Goal: Complete application form: Complete application form

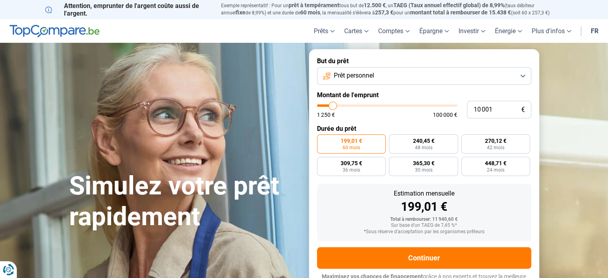
click at [523, 75] on button "Prêt personnel" at bounding box center [424, 76] width 214 height 18
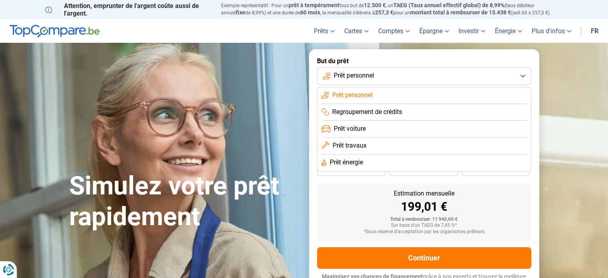
click at [523, 75] on button "Prêt personnel" at bounding box center [424, 76] width 214 height 18
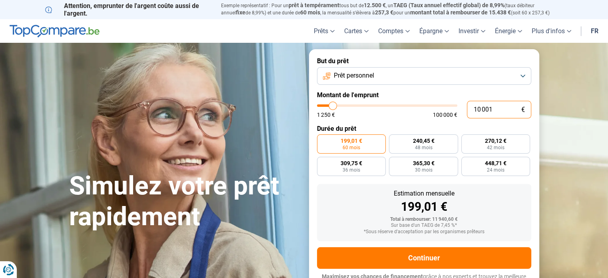
click at [496, 108] on input "10 001" at bounding box center [499, 110] width 64 height 18
type input "1 000"
type input "1250"
type input "1 250"
type input "1250"
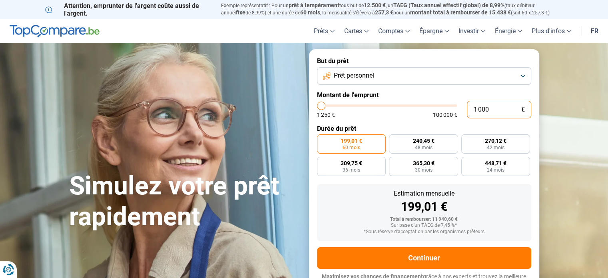
radio input "true"
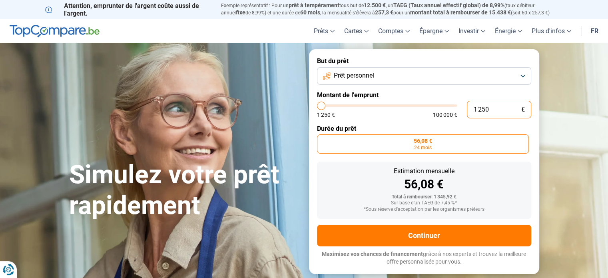
type input "125"
type input "1250"
type input "1 250"
type input "1250"
type input "1 500"
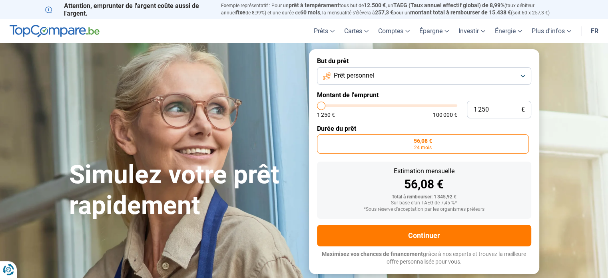
type input "1500"
type input "1 750"
type input "1750"
type input "2 000"
type input "2000"
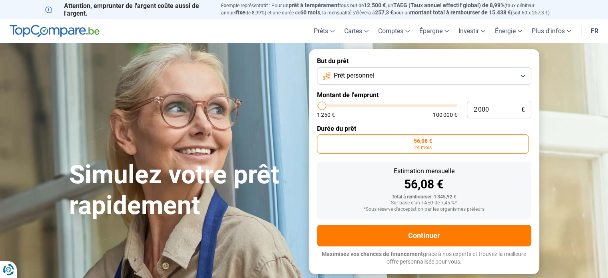
type input "2 250"
type input "2250"
type input "2 500"
type input "2500"
type input "2 750"
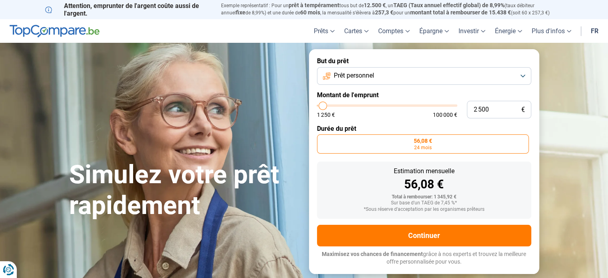
type input "2750"
type input "3 000"
type input "3000"
type input "3 250"
type input "3250"
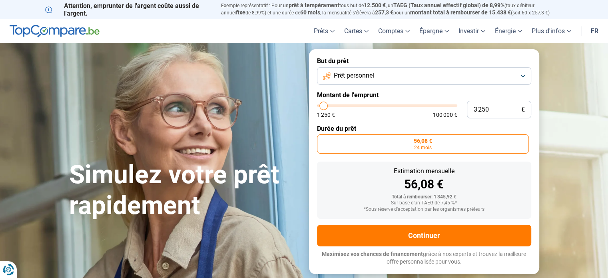
type input "3 500"
type input "3500"
type input "3 750"
type input "3750"
type input "4 000"
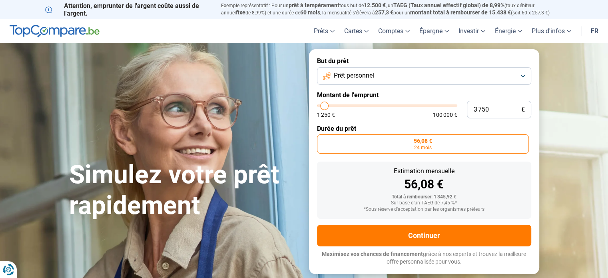
type input "4000"
type input "4 250"
type input "4250"
type input "4 500"
type input "4500"
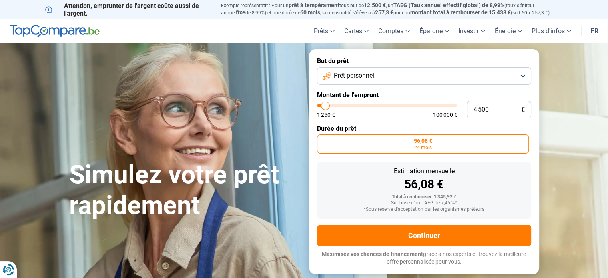
type input "4 750"
type input "4750"
type input "5 000"
type input "5000"
type input "5 250"
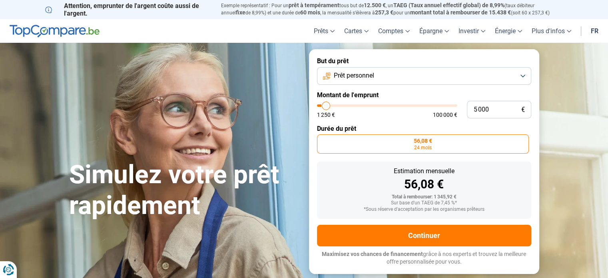
type input "5250"
type input "5 500"
type input "5500"
type input "5 750"
type input "5750"
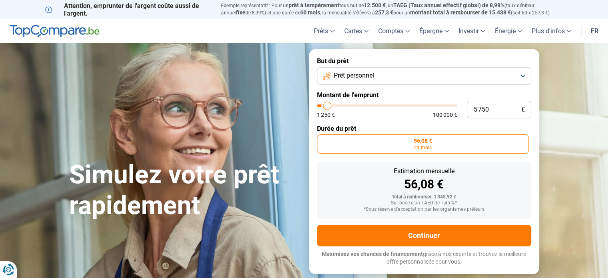
type input "6 000"
type input "6000"
type input "6 500"
type input "6500"
type input "6 750"
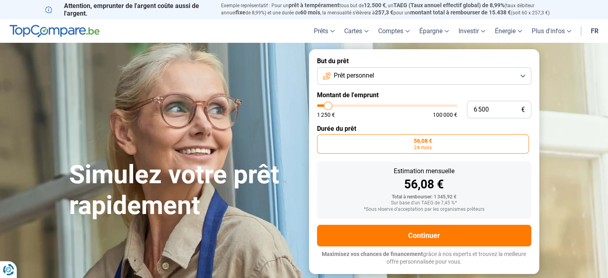
type input "6750"
type input "7 000"
type input "7000"
type input "7 250"
type input "7250"
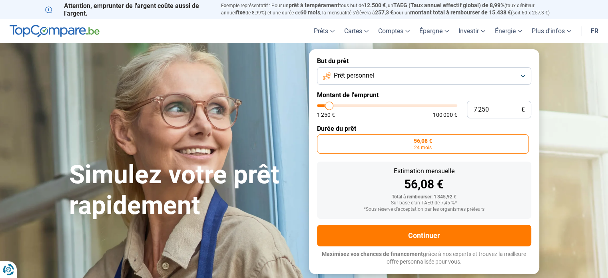
type input "7 500"
type input "7500"
type input "7 750"
type input "7750"
type input "8 000"
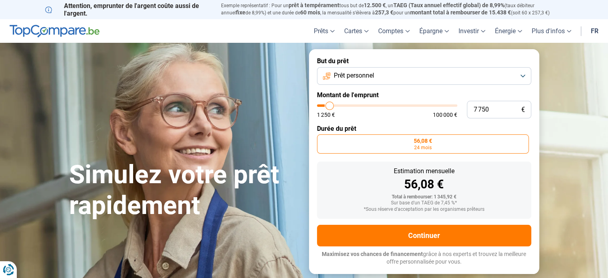
type input "8000"
type input "8 250"
type input "8250"
type input "8 750"
type input "8750"
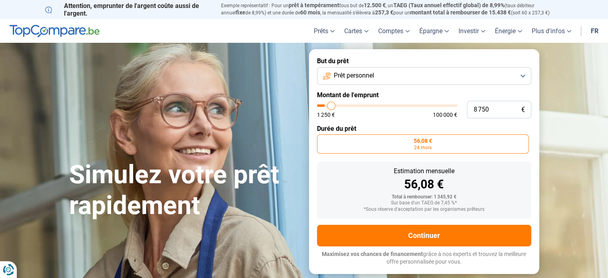
type input "9 000"
type input "9000"
type input "9 250"
type input "9250"
type input "9 500"
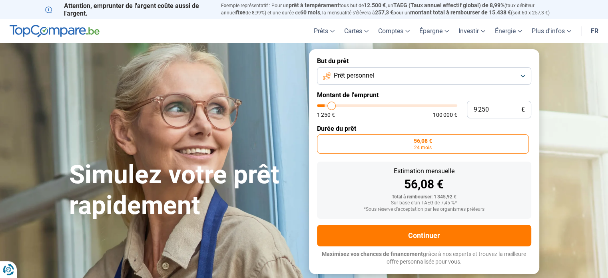
type input "9500"
type input "9 750"
type input "9750"
type input "10 000"
type input "10000"
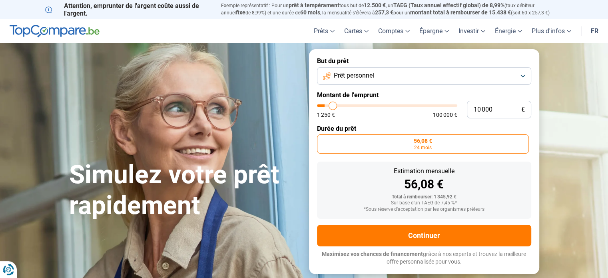
type input "10 250"
type input "10250"
type input "10 500"
type input "10500"
type input "11 000"
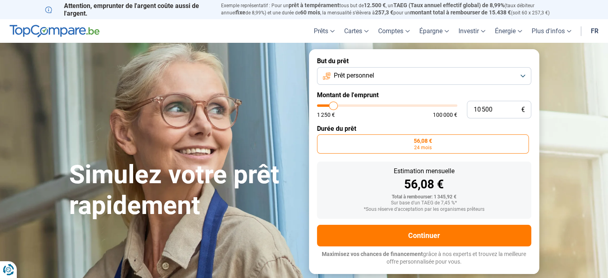
type input "11000"
type input "11 500"
type input "11500"
type input "11 750"
type input "11750"
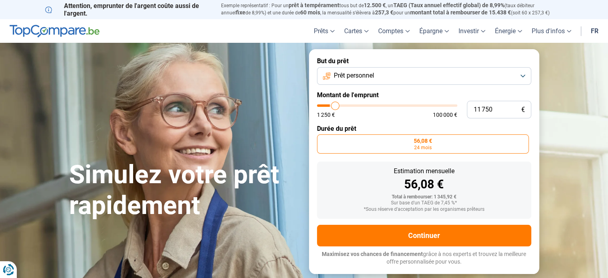
type input "12 000"
type input "12000"
type input "12 250"
type input "12250"
type input "12 500"
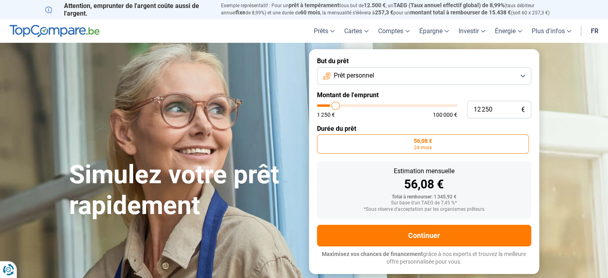
type input "12500"
type input "12 750"
type input "12750"
type input "13 250"
type input "13250"
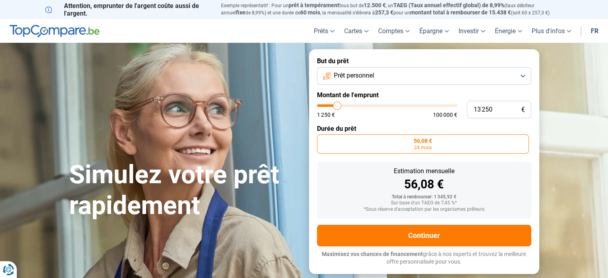
type input "13 500"
type input "13500"
type input "13 750"
type input "13750"
type input "14 000"
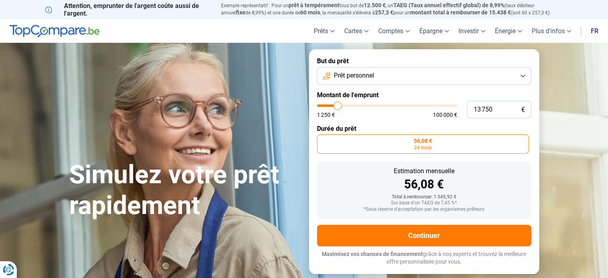
type input "14000"
type input "14 250"
type input "14250"
type input "14 500"
type input "14500"
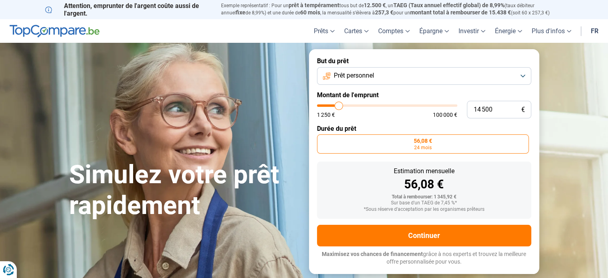
type input "14 750"
type input "14750"
type input "15 000"
type input "15000"
type input "15 250"
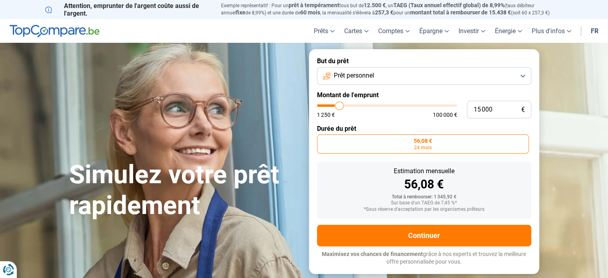
type input "15250"
type input "15 750"
type input "15750"
type input "16 000"
type input "16000"
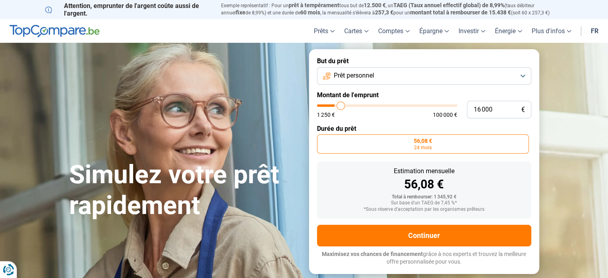
type input "16 250"
type input "16250"
type input "16 500"
type input "16500"
type input "16 750"
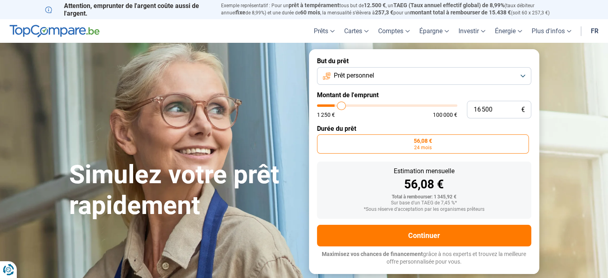
type input "16750"
type input "16 500"
type input "16500"
type input "15 750"
type input "15750"
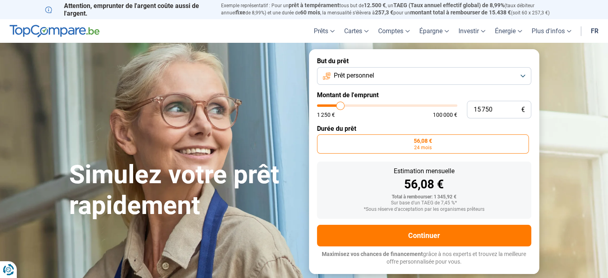
type input "15 250"
type input "15250"
type input "14 750"
type input "14750"
type input "14 500"
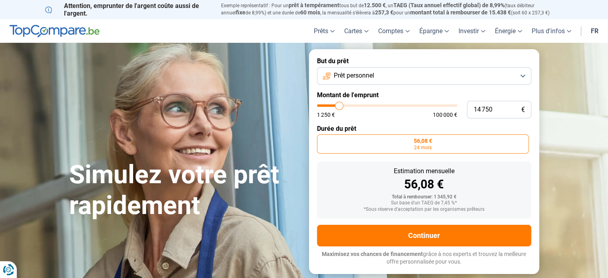
type input "14500"
type input "14 000"
type input "14000"
type input "13 750"
type input "13750"
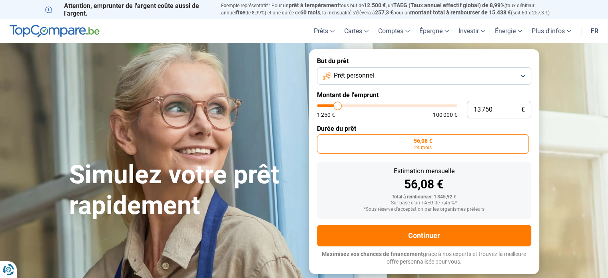
type input "13 500"
type input "13500"
type input "13 250"
type input "13250"
type input "12 750"
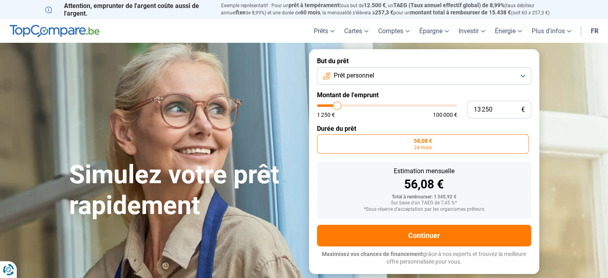
type input "12750"
type input "12 500"
type input "12500"
type input "12 250"
type input "12250"
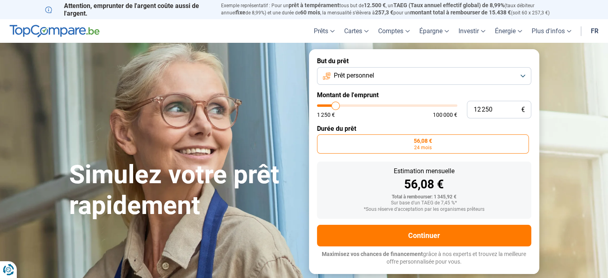
type input "12 000"
type input "12000"
type input "11 750"
type input "11750"
type input "11 500"
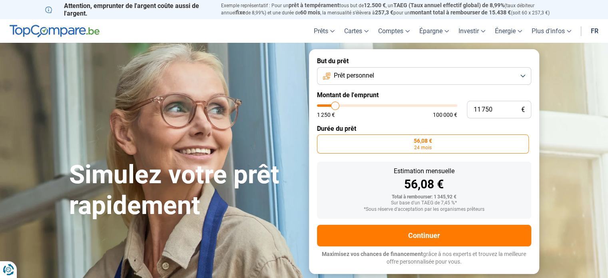
type input "11500"
type input "11 250"
type input "11250"
type input "11 000"
type input "11000"
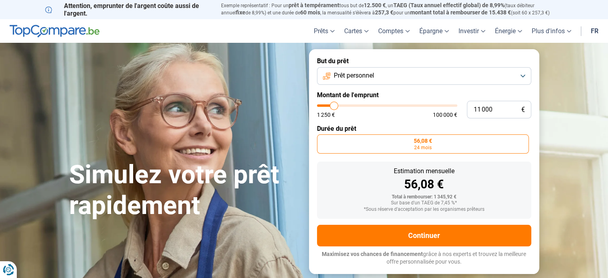
type input "10 750"
type input "10750"
type input "10 500"
type input "10500"
type input "10 250"
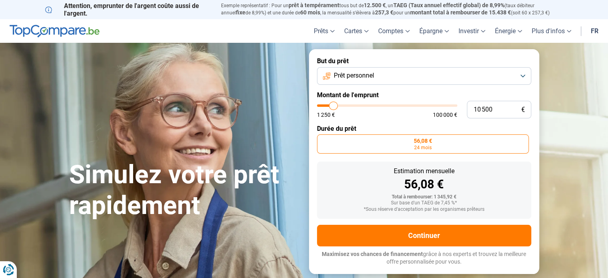
type input "10250"
type input "10 000"
drag, startPoint x: 320, startPoint y: 108, endPoint x: 333, endPoint y: 108, distance: 12.8
type input "10000"
click at [333, 107] on input "range" at bounding box center [387, 105] width 140 height 2
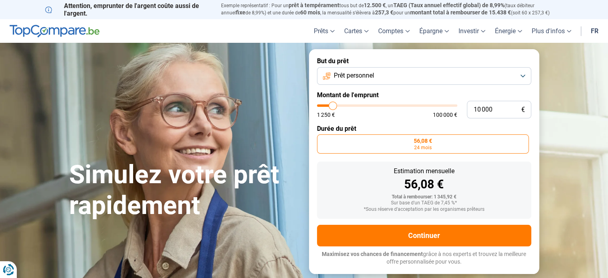
radio input "false"
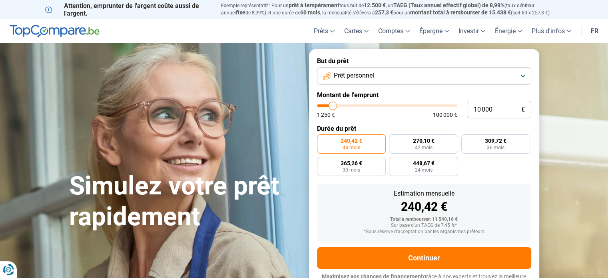
scroll to position [11, 0]
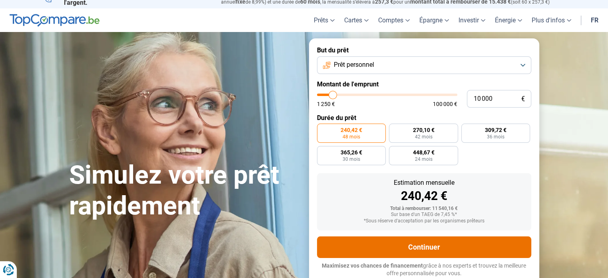
click at [460, 248] on button "Continuer" at bounding box center [424, 247] width 214 height 22
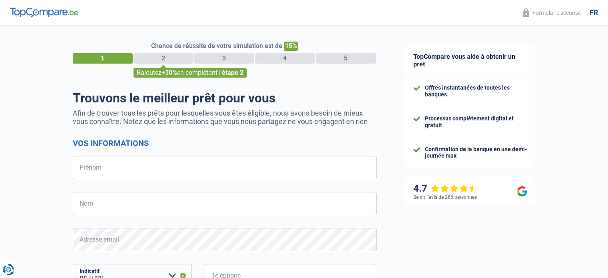
select select "32"
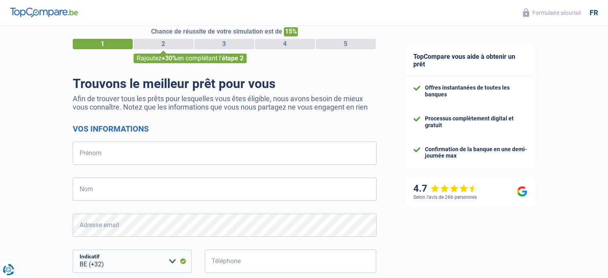
scroll to position [12, 0]
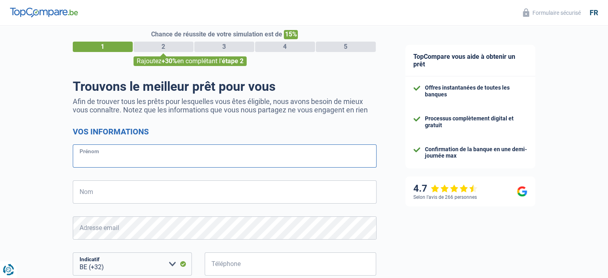
click at [83, 155] on input "Prénom" at bounding box center [225, 155] width 304 height 23
type input "Ahmed"
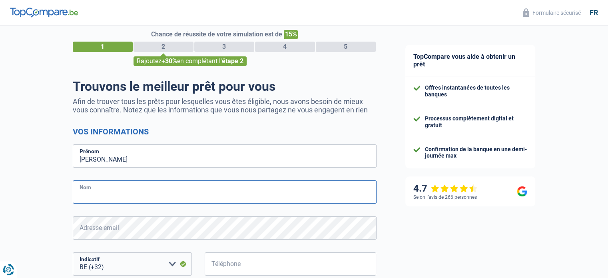
click at [85, 188] on input "Nom" at bounding box center [225, 191] width 304 height 23
type input "Maidat"
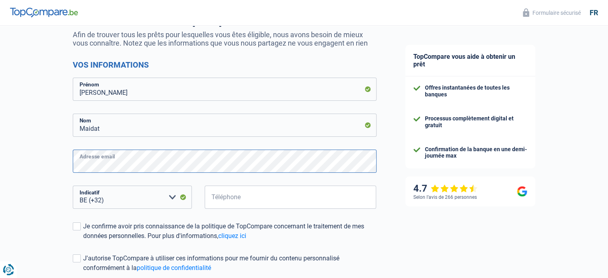
scroll to position [79, 0]
click at [220, 199] on input "Téléphone" at bounding box center [291, 196] width 172 height 23
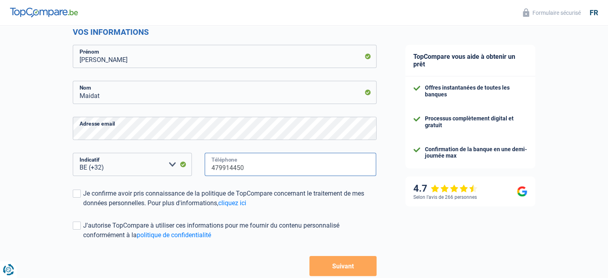
scroll to position [114, 0]
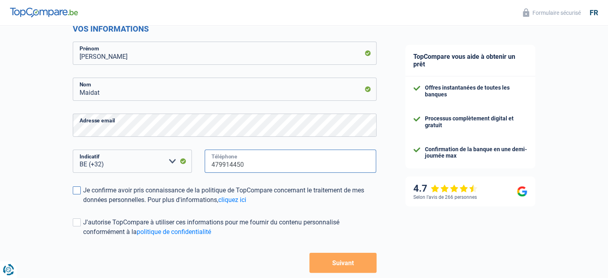
type input "479914450"
click at [79, 191] on span at bounding box center [77, 190] width 8 height 8
click at [83, 205] on input "Je confirme avoir pris connaissance de la politique de TopCompare concernant le…" at bounding box center [83, 205] width 0 height 0
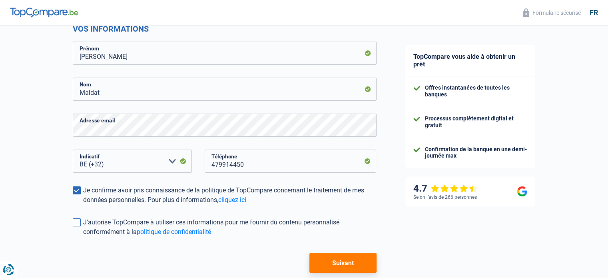
click at [77, 222] on span at bounding box center [77, 222] width 8 height 8
click at [83, 237] on input "J'autorise TopCompare à utiliser ces informations pour me fournir du contenu pe…" at bounding box center [83, 237] width 0 height 0
click at [341, 267] on button "Suivant" at bounding box center [343, 263] width 67 height 20
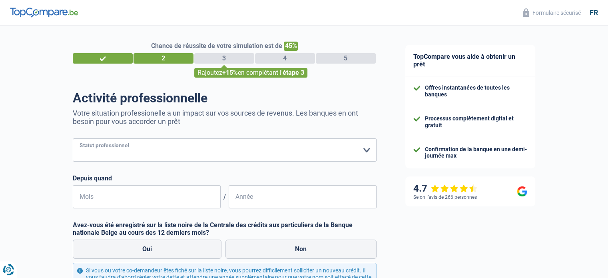
click at [106, 147] on select "Ouvrier Employé privé Employé public Invalide Indépendant Pensionné Chômeur Mut…" at bounding box center [225, 149] width 304 height 23
select select "worker"
click at [73, 139] on select "Ouvrier Employé privé Employé public Invalide Indépendant Pensionné Chômeur Mut…" at bounding box center [225, 149] width 304 height 23
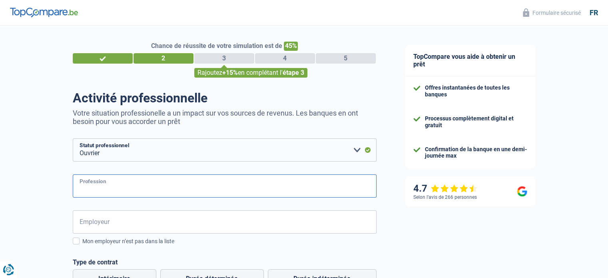
click at [99, 185] on input "Profession" at bounding box center [225, 185] width 304 height 23
type input "commis de cuisine"
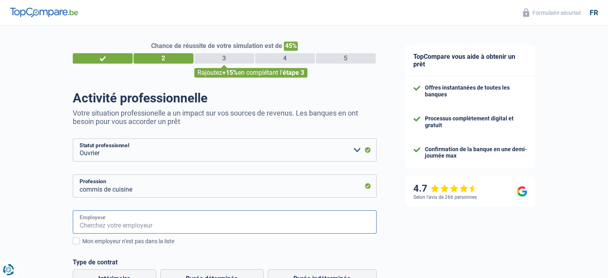
click at [91, 221] on input "Employeur" at bounding box center [225, 221] width 304 height 23
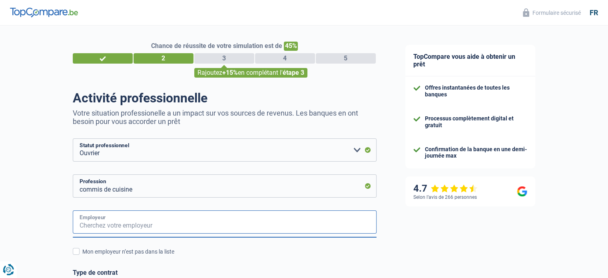
click at [171, 220] on input "Employeur" at bounding box center [225, 221] width 304 height 23
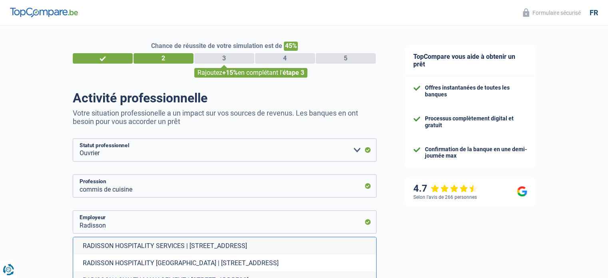
click at [134, 263] on li "RADISSON HOSPITALITY BELGIUM | Avenue du Bourget, 44 | 1130 - Bruxelles" at bounding box center [224, 262] width 303 height 17
type input "RADISSON HOSPITALITY BELGIUM | Avenue du Bourget, 44 | 1130 - Bruxelles"
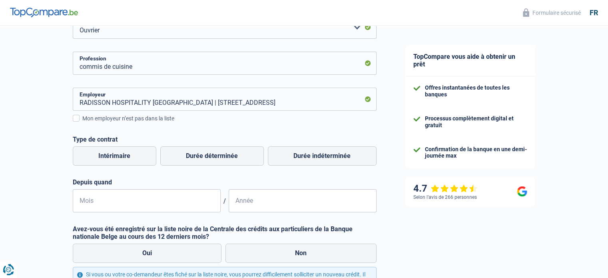
scroll to position [124, 0]
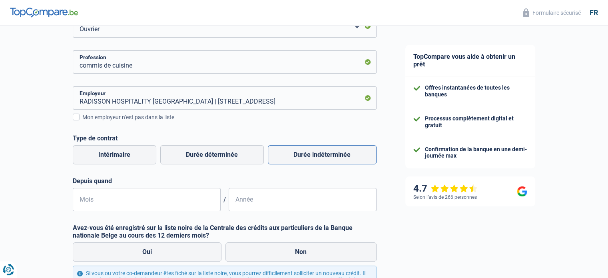
click at [318, 160] on label "Durée indéterminée" at bounding box center [322, 154] width 109 height 19
click at [318, 160] on input "Durée indéterminée" at bounding box center [322, 154] width 109 height 19
radio input "true"
click at [145, 205] on input "Mois" at bounding box center [147, 199] width 148 height 23
type input "03"
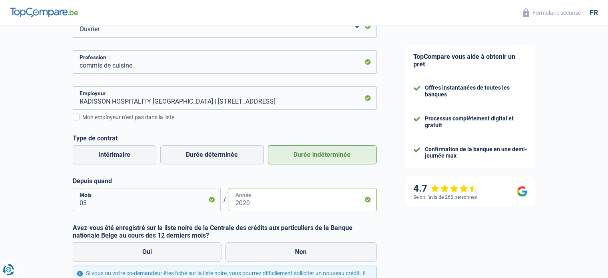
type input "2020"
click at [88, 203] on input "03" at bounding box center [147, 199] width 148 height 23
type input "0"
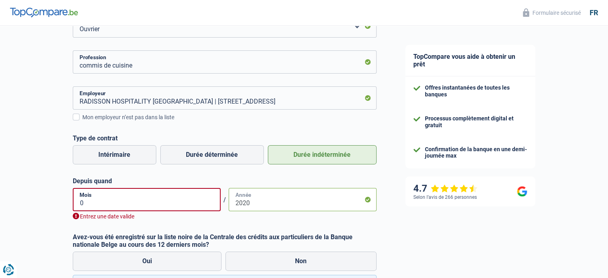
type input "03"
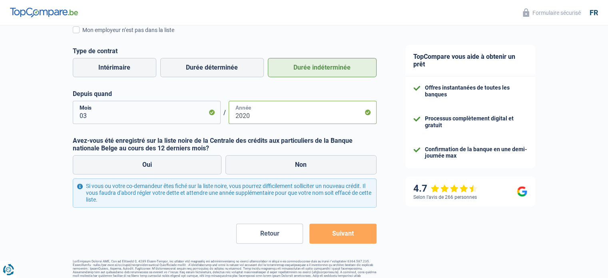
scroll to position [213, 0]
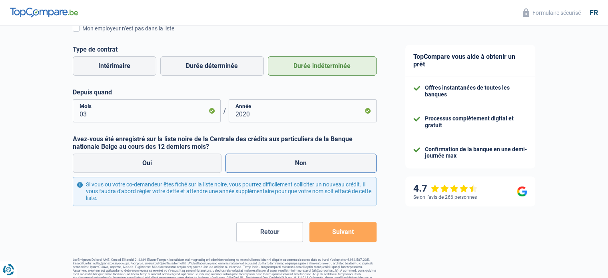
click at [310, 170] on label "Non" at bounding box center [301, 163] width 151 height 19
click at [310, 170] on input "Non" at bounding box center [301, 163] width 151 height 19
radio input "true"
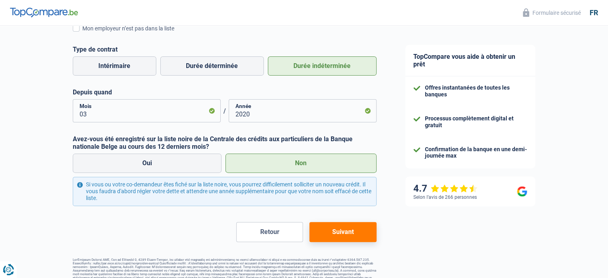
click at [338, 235] on button "Suivant" at bounding box center [343, 232] width 67 height 20
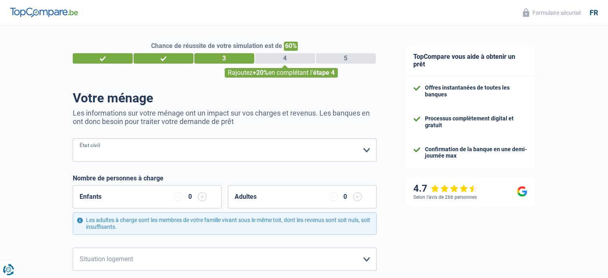
click at [365, 150] on select "Célibataire Marié(e) Cohabitant(e) légal(e) Divorcé(e) Veuf(ve) Séparé (de fait…" at bounding box center [225, 149] width 304 height 23
select select "single"
click at [73, 139] on select "Célibataire Marié(e) Cohabitant(e) légal(e) Divorcé(e) Veuf(ve) Séparé (de fait…" at bounding box center [225, 149] width 304 height 23
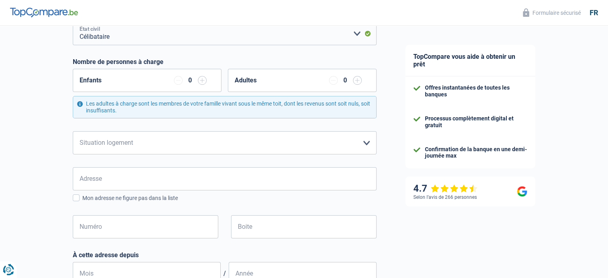
scroll to position [117, 0]
click at [365, 139] on select "Locataire Propriétaire avec prêt hypothécaire Propriétaire sans prêt hypothécai…" at bounding box center [225, 142] width 304 height 23
select select "rents"
click at [73, 131] on select "Locataire Propriétaire avec prêt hypothécaire Propriétaire sans prêt hypothécai…" at bounding box center [225, 142] width 304 height 23
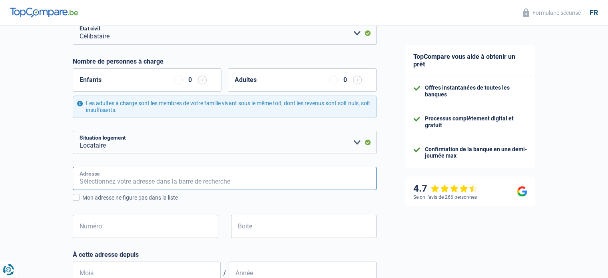
click at [114, 179] on input "Adresse" at bounding box center [225, 178] width 304 height 23
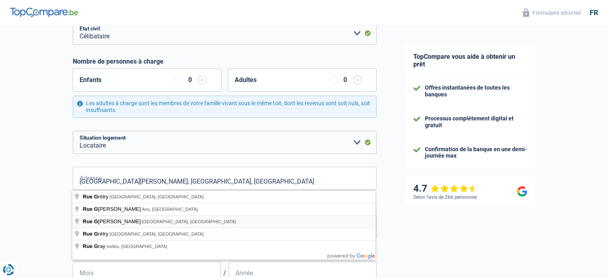
type input "Rue Général Leman, 1040, Etterbeek, BE"
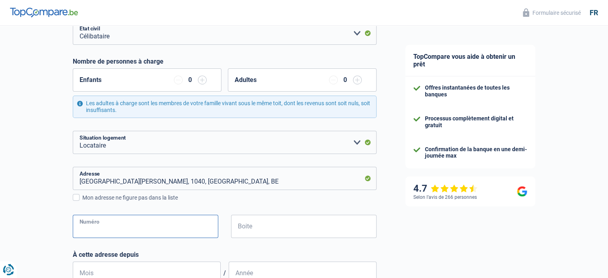
click at [117, 229] on input "Numéro" at bounding box center [146, 226] width 146 height 23
click at [90, 225] on input "Numéro" at bounding box center [146, 226] width 146 height 23
type input "61"
click at [247, 227] on input "Boite" at bounding box center [304, 226] width 146 height 23
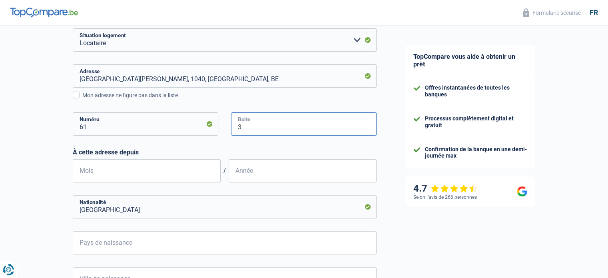
scroll to position [237, 0]
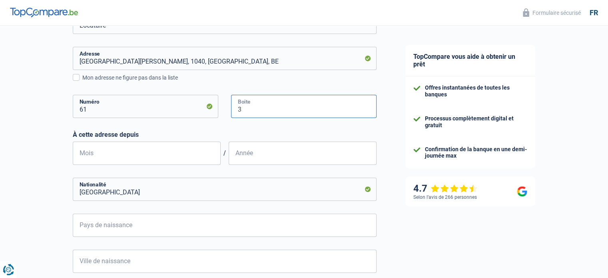
type input "3"
click at [107, 152] on input "Mois" at bounding box center [147, 153] width 148 height 23
type input "05"
click at [248, 152] on input "Année" at bounding box center [303, 153] width 148 height 23
type input "2019"
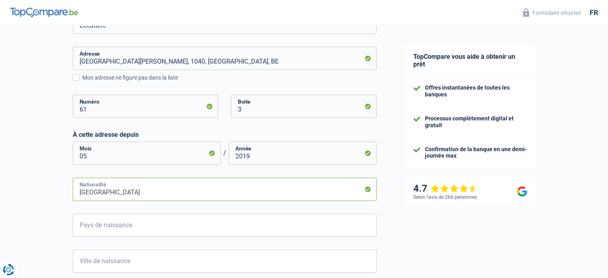
click at [127, 191] on input "Belgique" at bounding box center [225, 189] width 304 height 23
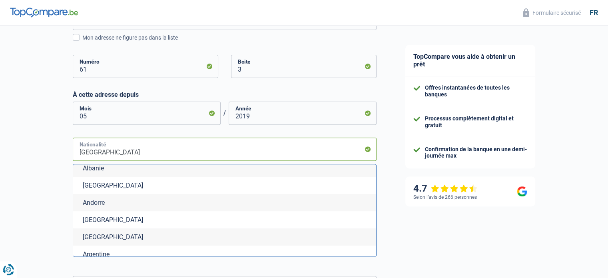
scroll to position [80, 0]
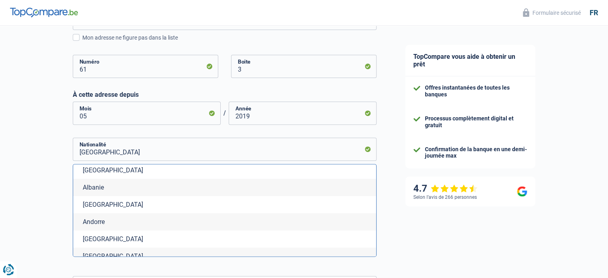
click at [93, 204] on li "Algérie" at bounding box center [224, 204] width 303 height 17
type input "Algérie"
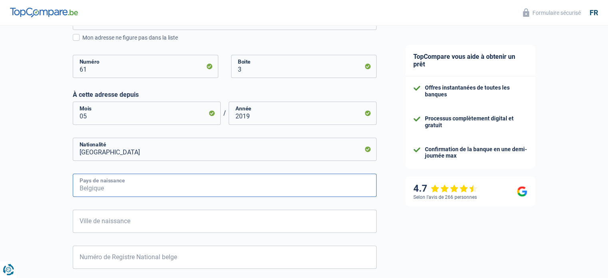
click at [129, 188] on input "Pays de naissance" at bounding box center [225, 185] width 304 height 23
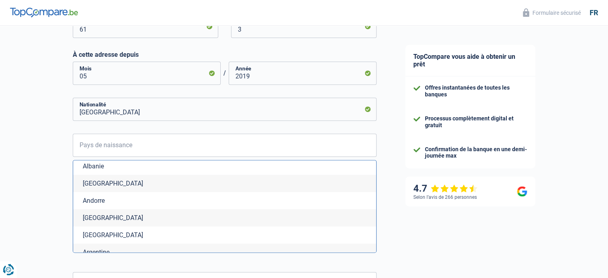
click at [102, 182] on li "Algérie" at bounding box center [224, 183] width 303 height 17
type input "Algérie"
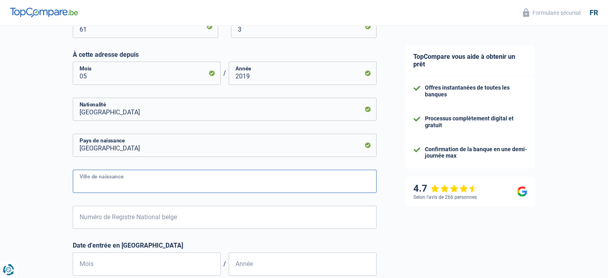
click at [118, 180] on input "Ville de naissance" at bounding box center [225, 181] width 304 height 23
type input "Bouira"
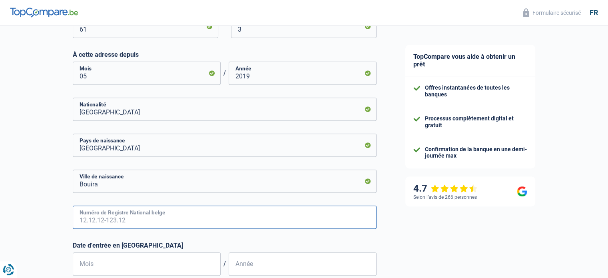
click at [107, 217] on input "Numéro de Registre National belge" at bounding box center [225, 217] width 304 height 23
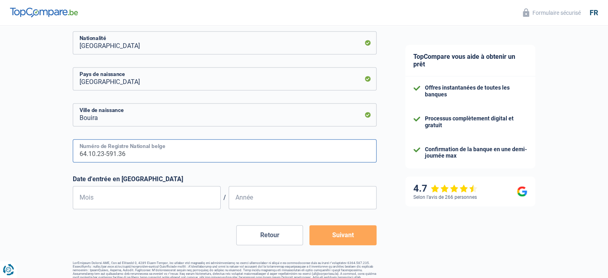
scroll to position [397, 0]
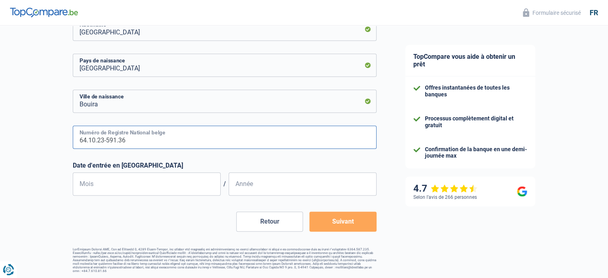
type input "64.10.23-591.36"
click at [104, 183] on input "Mois" at bounding box center [147, 183] width 148 height 23
click at [87, 188] on input "Mois" at bounding box center [147, 183] width 148 height 23
type input "09"
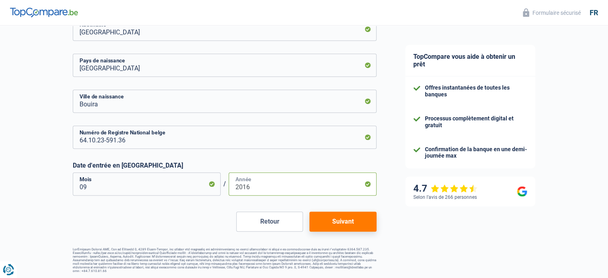
type input "2016"
click at [333, 222] on button "Suivant" at bounding box center [343, 222] width 67 height 20
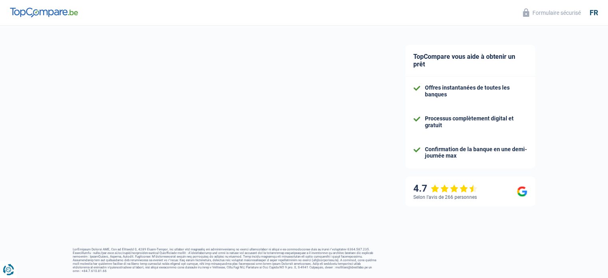
select select "netSalary"
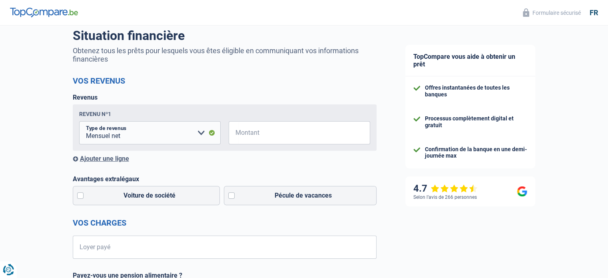
scroll to position [80, 0]
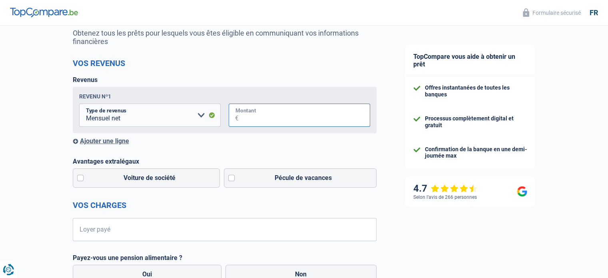
click at [250, 116] on input "Montant" at bounding box center [305, 115] width 132 height 23
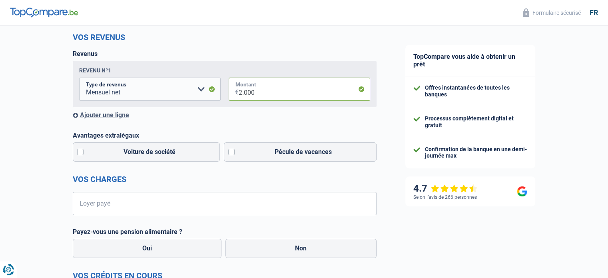
scroll to position [120, 0]
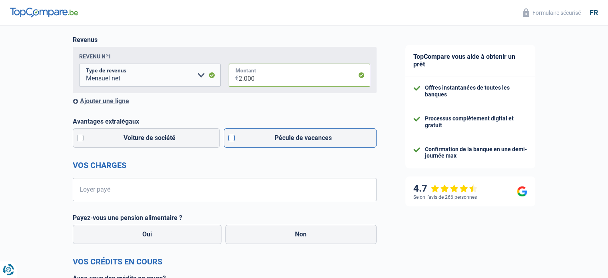
type input "2.000"
click at [230, 138] on label "Pécule de vacances" at bounding box center [300, 137] width 153 height 19
click at [230, 138] on input "Pécule de vacances" at bounding box center [300, 137] width 153 height 19
checkbox input "true"
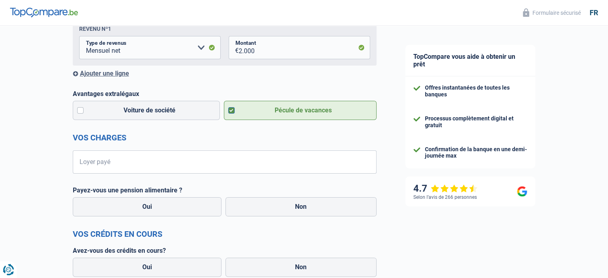
scroll to position [160, 0]
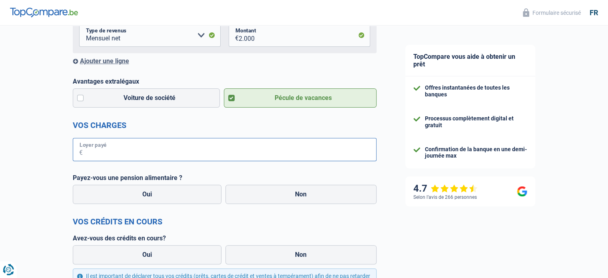
click at [96, 151] on input "Loyer payé" at bounding box center [230, 149] width 294 height 23
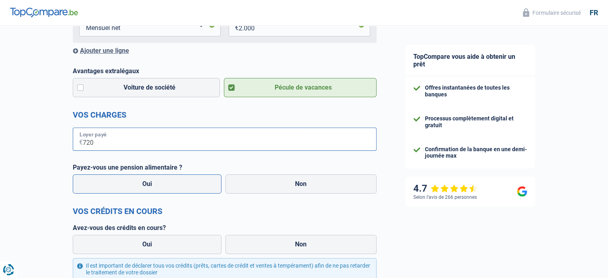
scroll to position [200, 0]
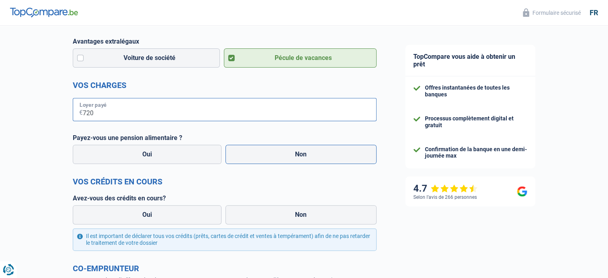
type input "720"
click at [259, 156] on label "Non" at bounding box center [301, 154] width 151 height 19
click at [259, 156] on input "Non" at bounding box center [301, 154] width 151 height 19
radio input "true"
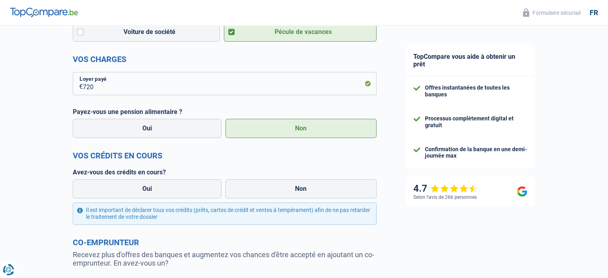
scroll to position [280, 0]
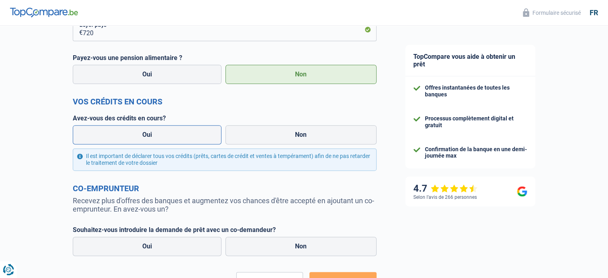
click at [170, 136] on label "Oui" at bounding box center [147, 134] width 149 height 19
click at [170, 136] on input "Oui" at bounding box center [147, 134] width 149 height 19
radio input "true"
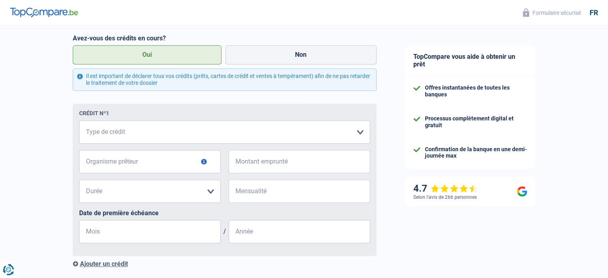
scroll to position [320, 0]
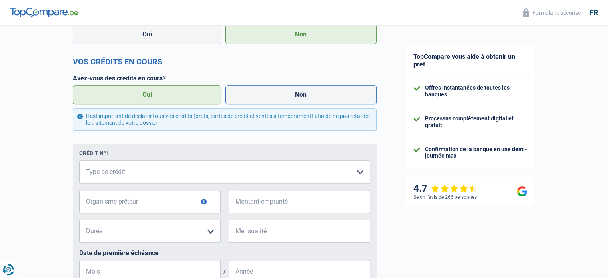
click at [253, 97] on label "Non" at bounding box center [301, 94] width 151 height 19
click at [253, 97] on input "Non" at bounding box center [301, 94] width 151 height 19
radio input "true"
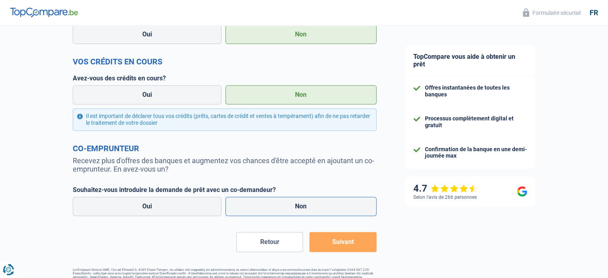
click at [254, 203] on label "Non" at bounding box center [301, 206] width 151 height 19
click at [254, 203] on input "Non" at bounding box center [301, 206] width 151 height 19
radio input "true"
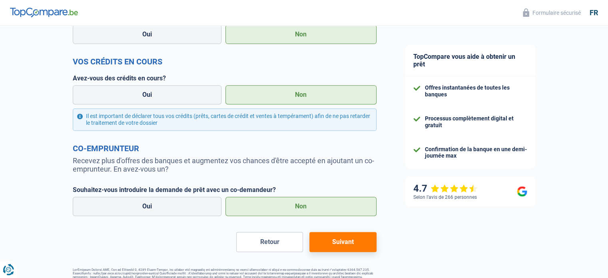
click at [340, 244] on button "Suivant" at bounding box center [343, 242] width 67 height 20
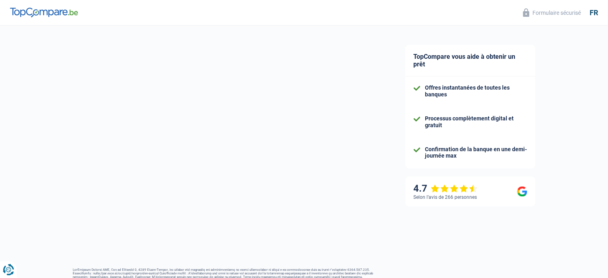
select select "48"
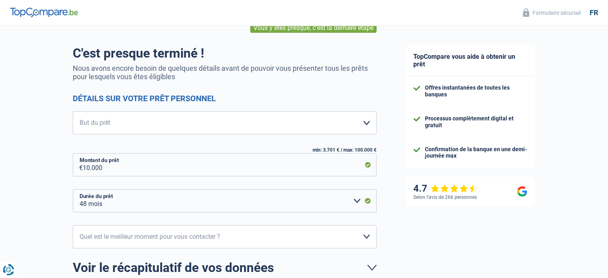
scroll to position [44, 0]
click at [367, 124] on select "Confort maison: meubles, textile, peinture, électroménager, outillage non-profe…" at bounding box center [225, 123] width 304 height 23
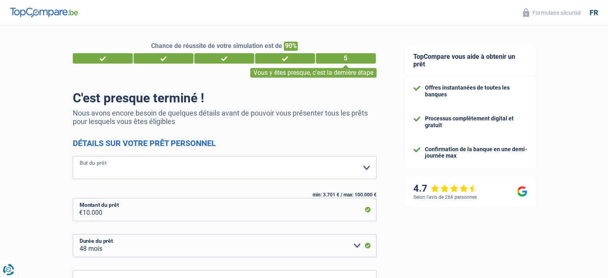
click at [366, 168] on select "Confort maison: meubles, textile, peinture, électroménager, outillage non-profe…" at bounding box center [225, 167] width 304 height 23
click at [366, 166] on select "Confort maison: meubles, textile, peinture, électroménager, outillage non-profe…" at bounding box center [225, 167] width 304 height 23
click at [368, 168] on select "Confort maison: meubles, textile, peinture, électroménager, outillage non-profe…" at bounding box center [225, 167] width 304 height 23
select select "renovatingAbroad"
click at [73, 156] on select "Confort maison: meubles, textile, peinture, électroménager, outillage non-profe…" at bounding box center [225, 167] width 304 height 23
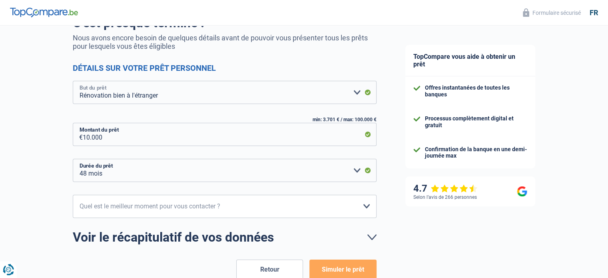
scroll to position [80, 0]
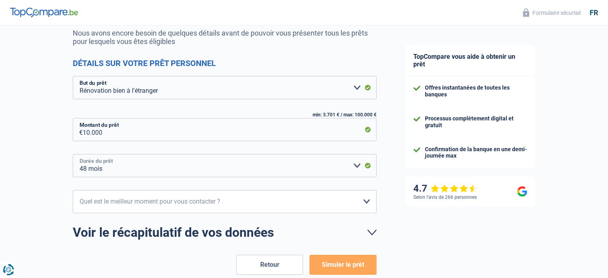
click at [359, 168] on select "12 mois 18 mois 24 mois 30 mois 36 mois 42 mois 48 mois Veuillez sélectionner u…" at bounding box center [225, 165] width 304 height 23
click at [366, 201] on select "10h-12h 12h-14h 14h-16h 16h-18h Veuillez sélectionner une option" at bounding box center [225, 201] width 304 height 23
select select "16-18"
click at [73, 190] on select "10h-12h 12h-14h 14h-16h 16h-18h Veuillez sélectionner une option" at bounding box center [225, 201] width 304 height 23
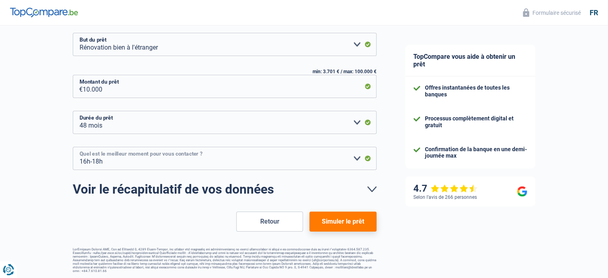
scroll to position [124, 0]
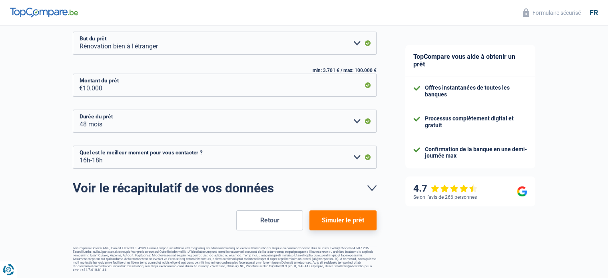
click at [353, 219] on button "Simuler le prêt" at bounding box center [343, 220] width 67 height 20
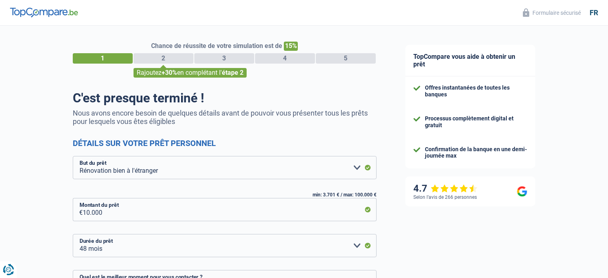
select select "renovatingAbroad"
select select "48"
select select "16-18"
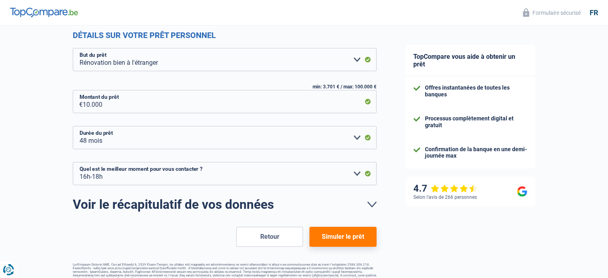
scroll to position [124, 0]
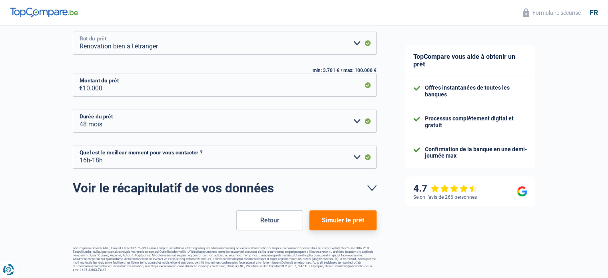
click at [163, 43] on select "Confort maison: meubles, textile, peinture, électroménager, outillage non-profe…" at bounding box center [225, 43] width 304 height 23
click at [259, 216] on button "Retour" at bounding box center [269, 220] width 67 height 20
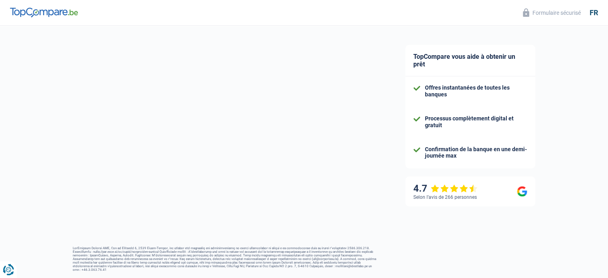
select select "netSalary"
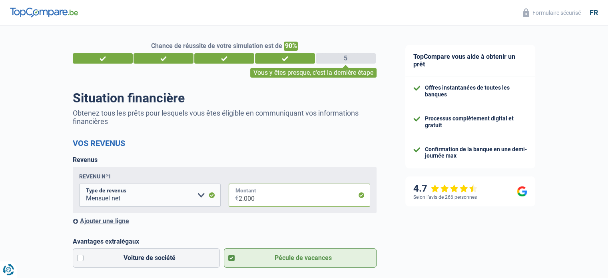
click at [268, 198] on input "2.000" at bounding box center [305, 195] width 132 height 23
type input "2"
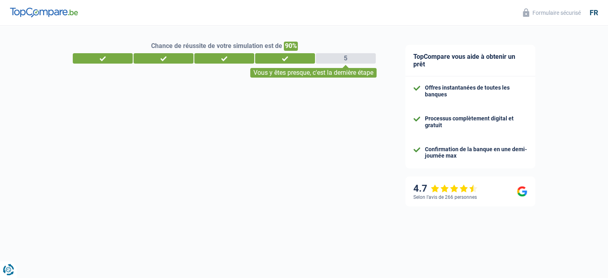
select select "32"
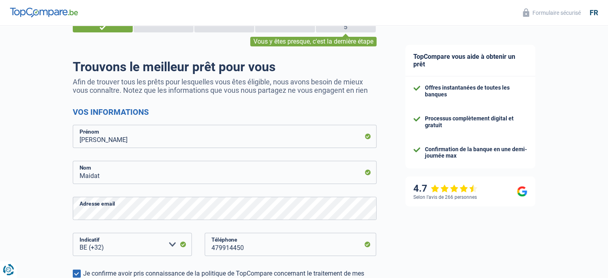
scroll to position [40, 0]
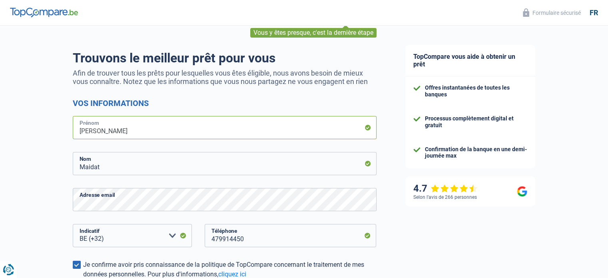
click at [130, 123] on input "Ahmed" at bounding box center [225, 127] width 304 height 23
type input "A"
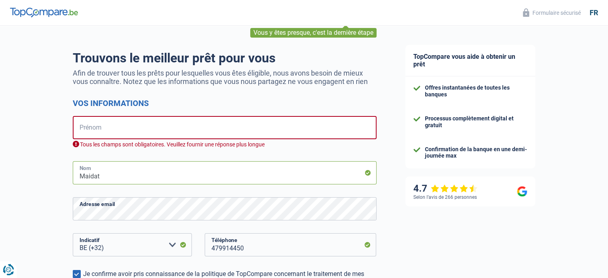
click at [113, 177] on input "Maidat" at bounding box center [225, 172] width 304 height 23
type input "M"
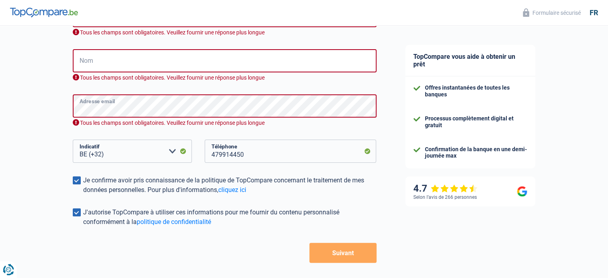
scroll to position [160, 0]
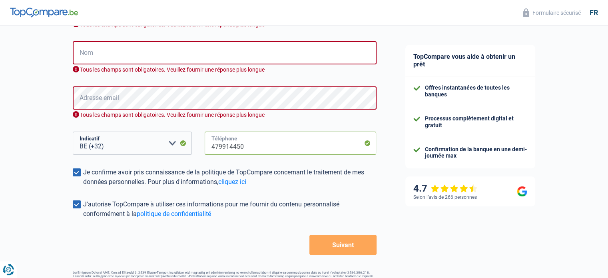
click at [251, 143] on input "479914450" at bounding box center [291, 143] width 172 height 23
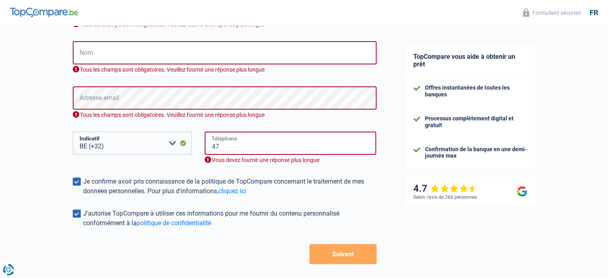
type input "4"
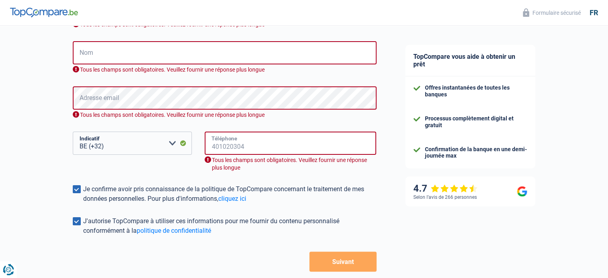
scroll to position [0, 0]
